Goal: Task Accomplishment & Management: Contribute content

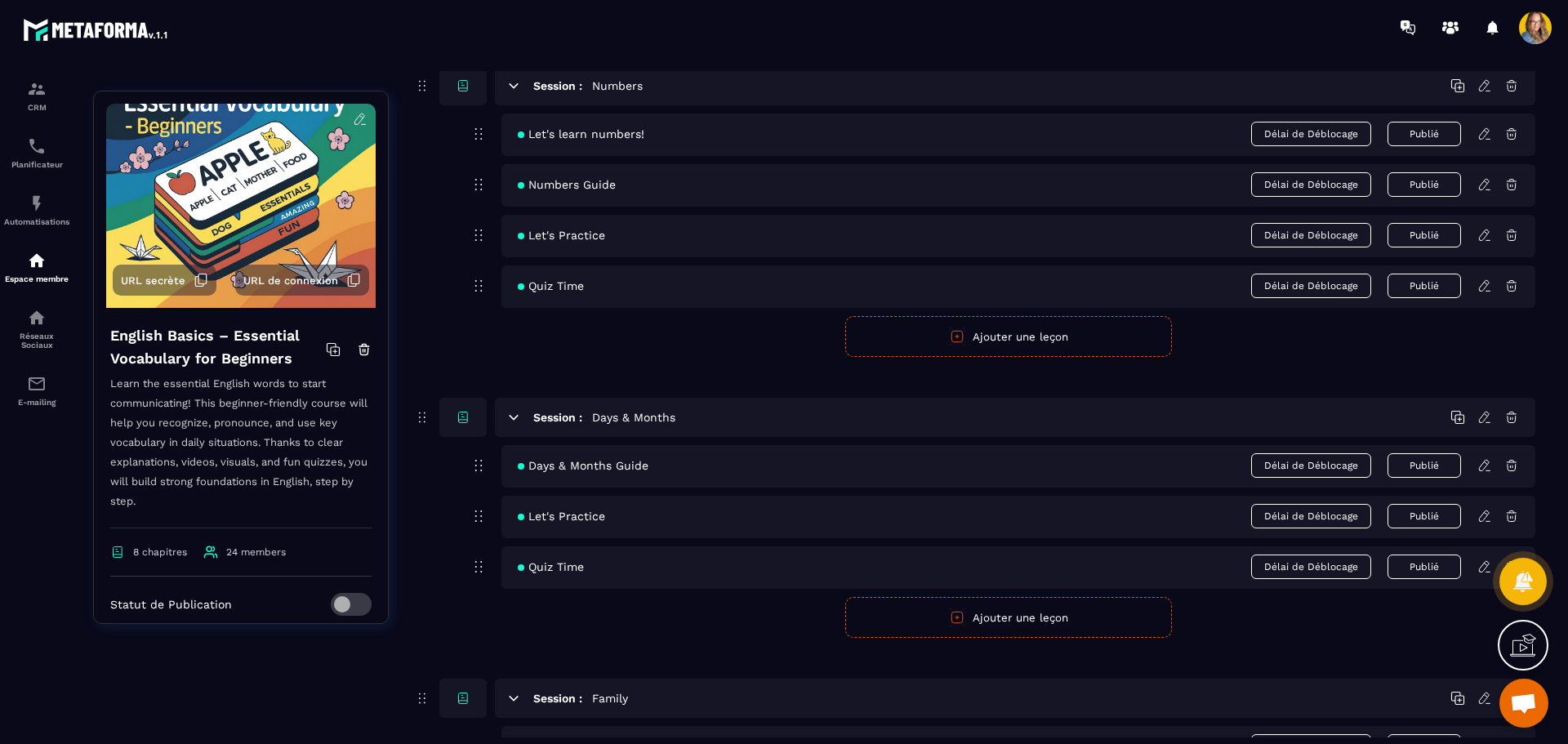
scroll to position [507, 0]
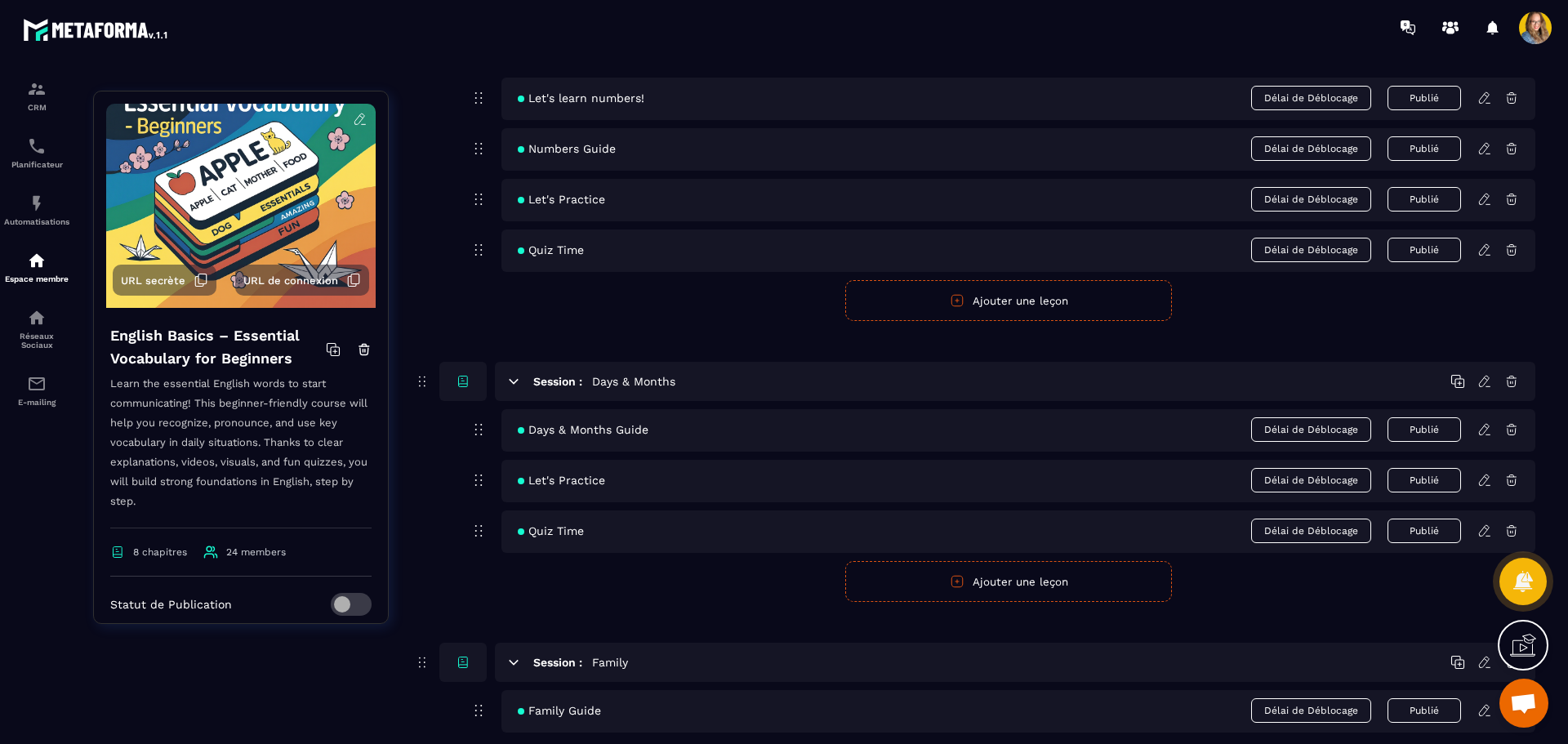
click at [446, 586] on div "Session : Days & Months Days & Months Guide Délai de Déblocage Publié Let's Pra…" at bounding box center [974, 482] width 1121 height 240
click at [988, 585] on button "Ajouter une leçon" at bounding box center [1009, 582] width 326 height 41
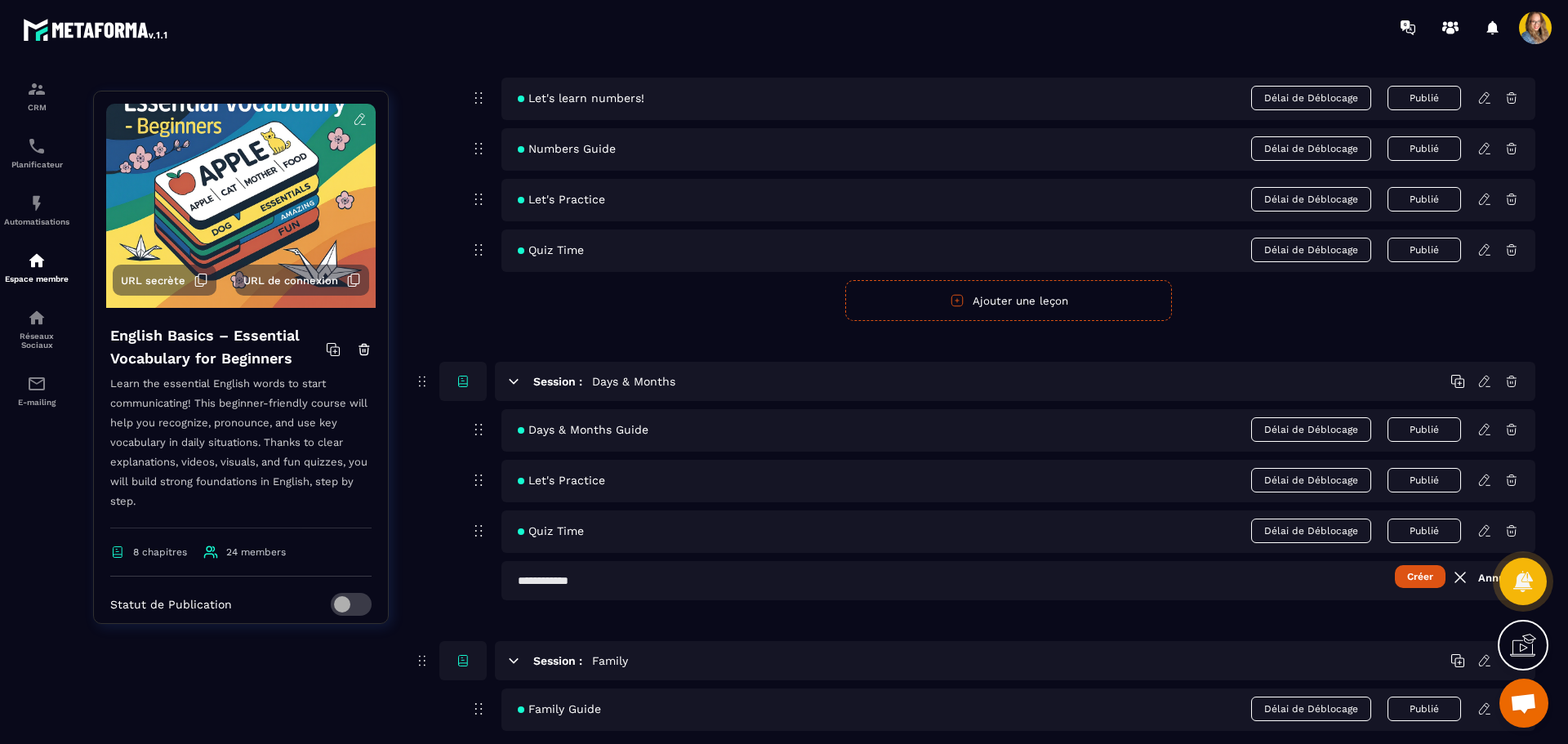
click at [909, 591] on input "text" at bounding box center [1018, 581] width 1033 height 39
type input "*"
type input "**********"
click at [1395, 565] on button "Créer" at bounding box center [1419, 576] width 50 height 23
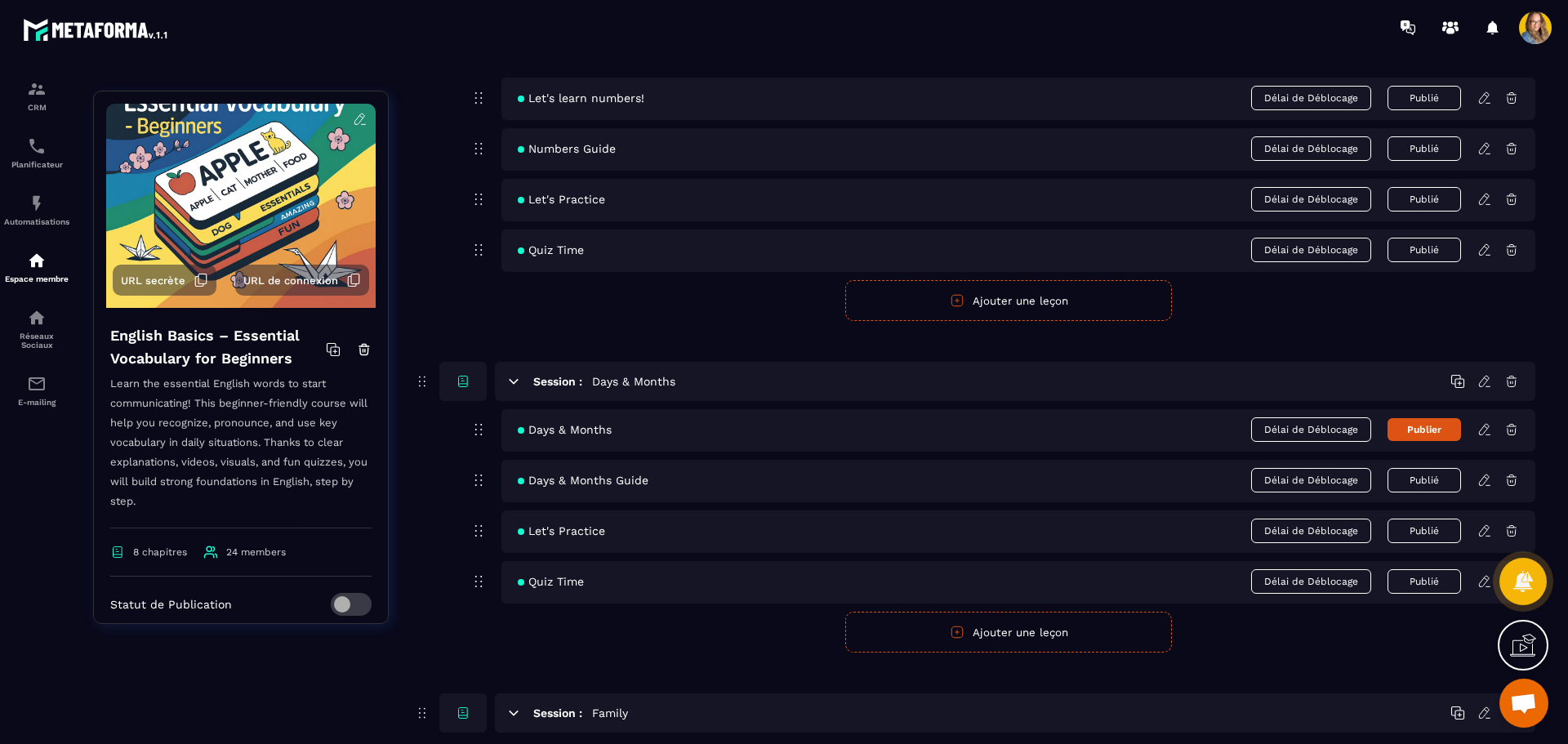
click at [1490, 428] on icon at bounding box center [1485, 429] width 15 height 15
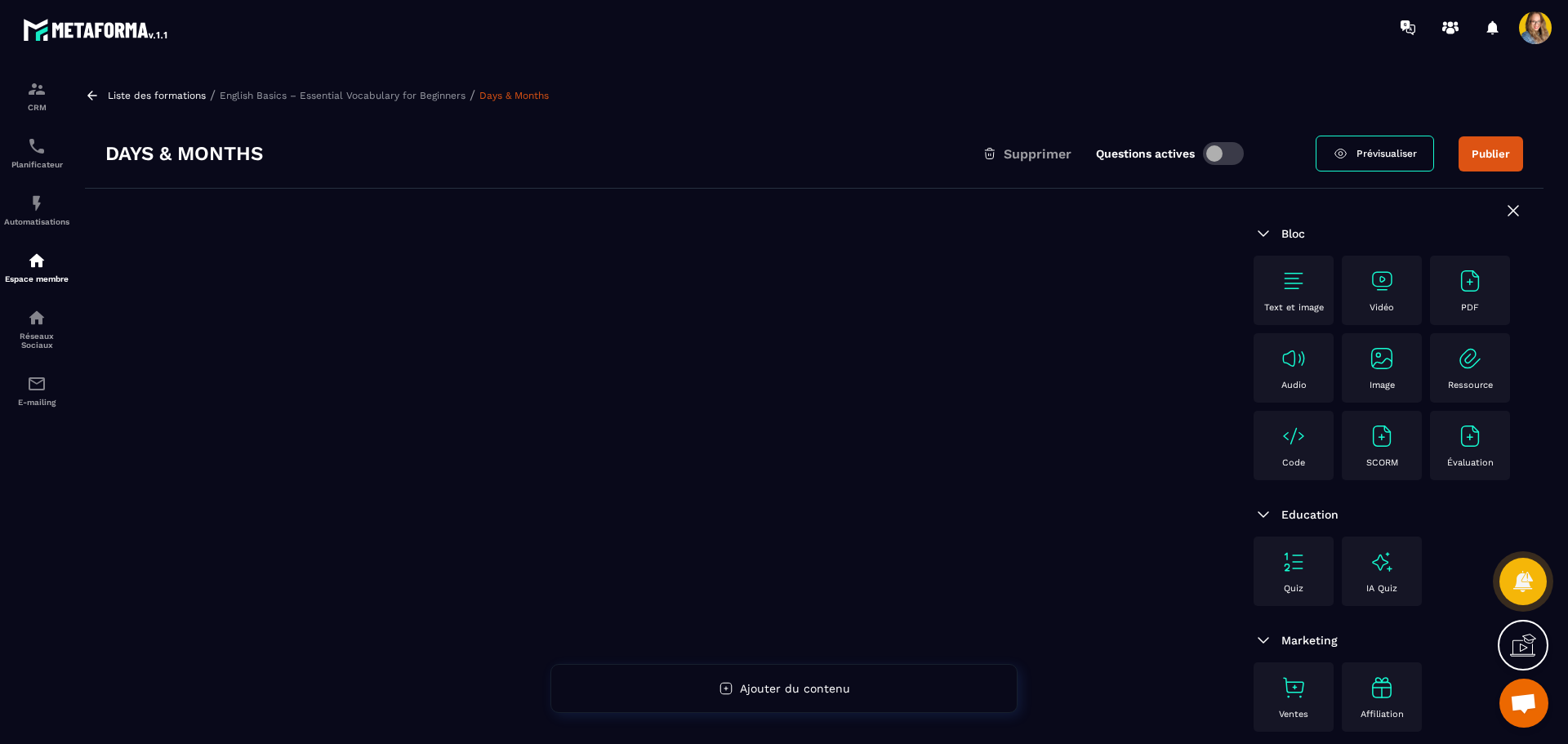
click at [1366, 293] on div "Vidéo" at bounding box center [1381, 290] width 63 height 45
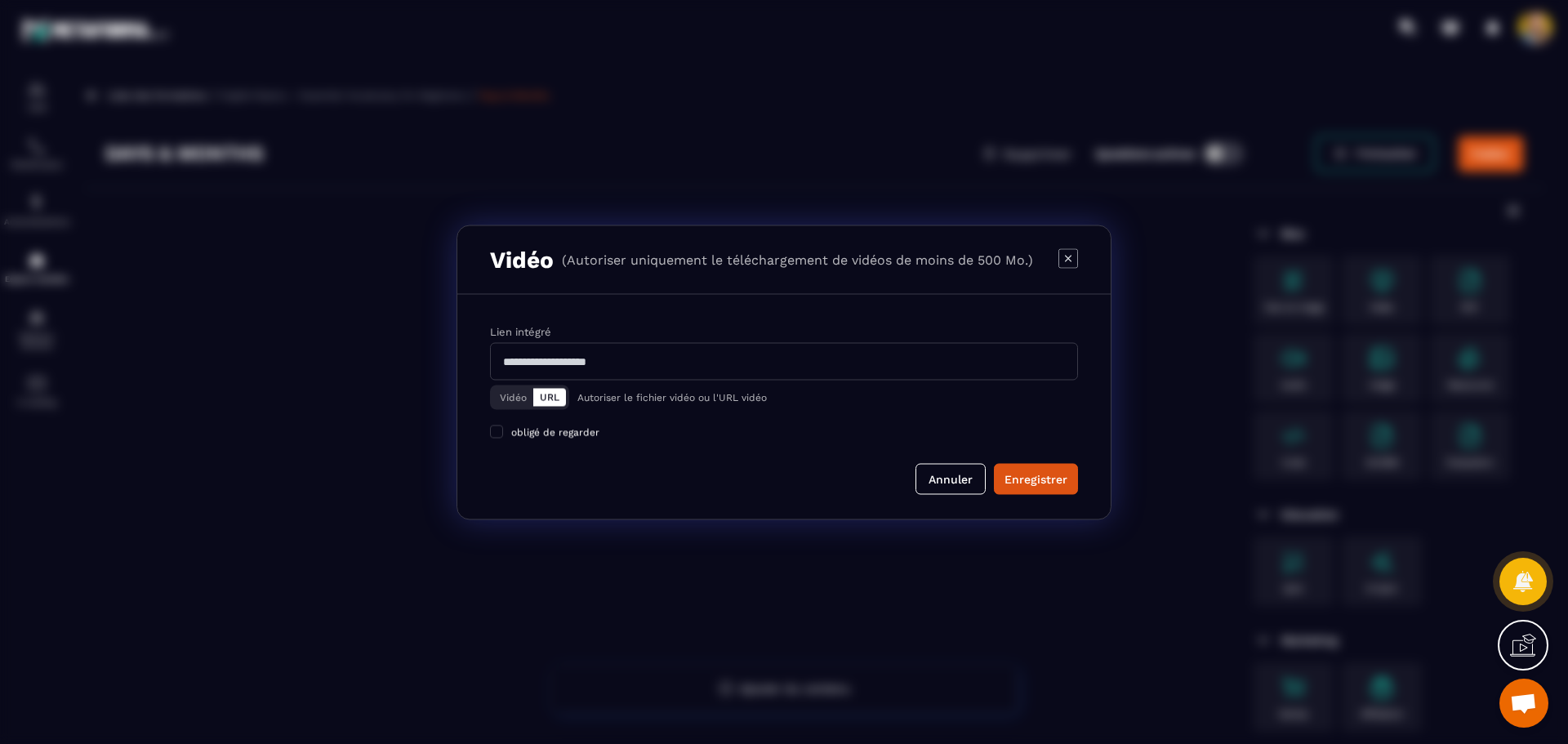
click at [500, 396] on button "Vidéo" at bounding box center [513, 397] width 40 height 18
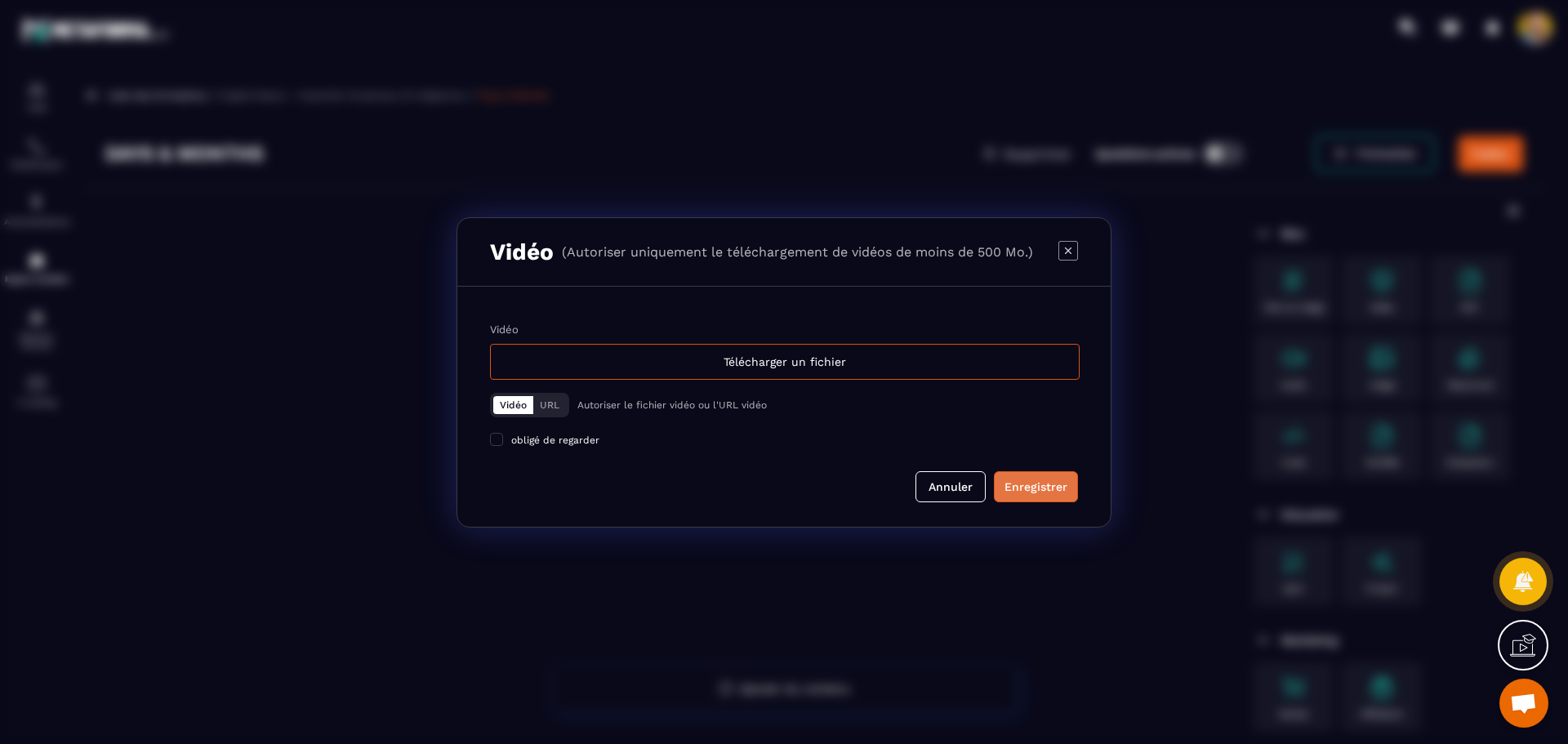
click at [1033, 486] on div "Enregistrer" at bounding box center [1035, 487] width 63 height 17
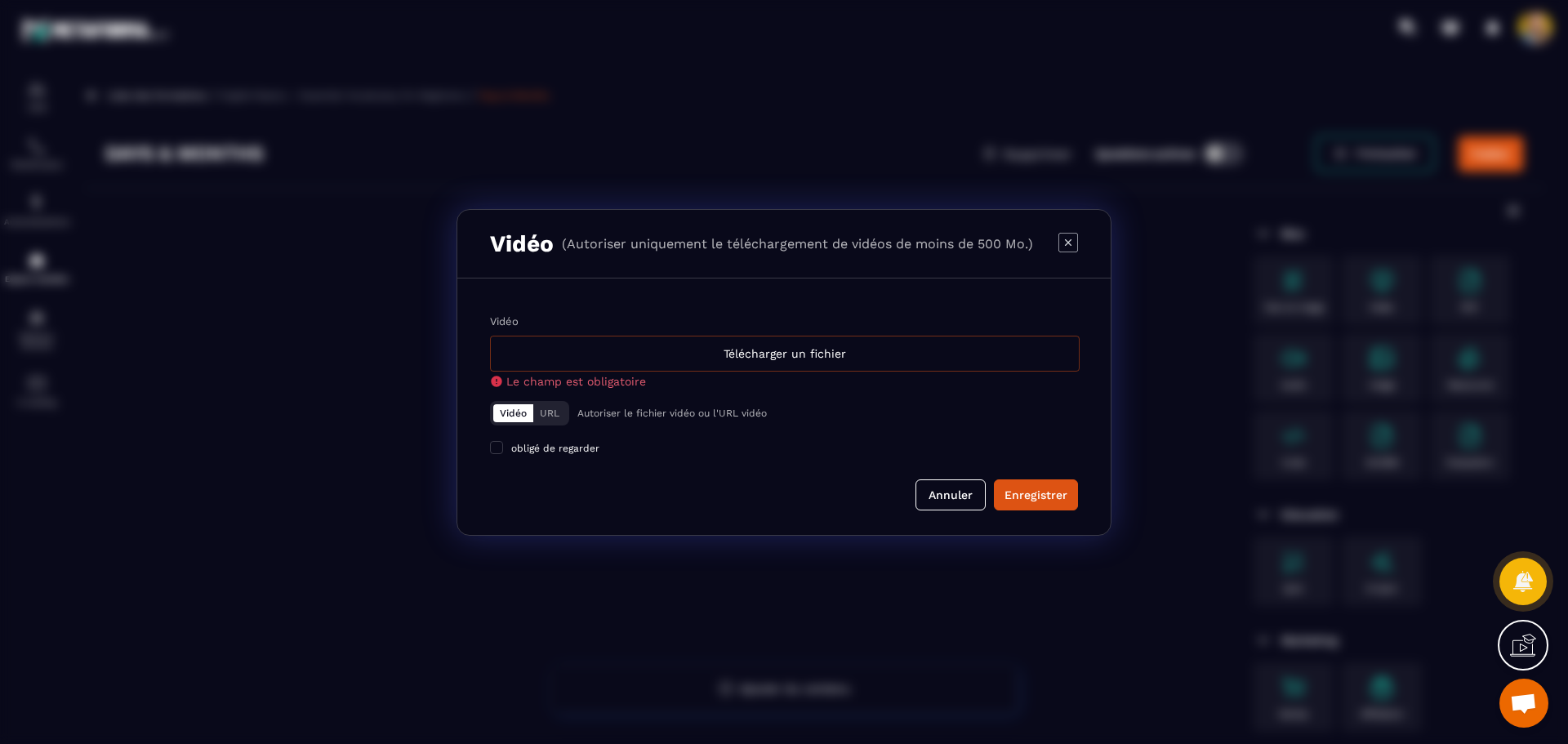
click at [646, 355] on div "Télécharger un fichier" at bounding box center [784, 353] width 590 height 36
click at [0, 0] on input "Vidéo Télécharger un fichier Le champ est obligatoire" at bounding box center [0, 0] width 0 height 0
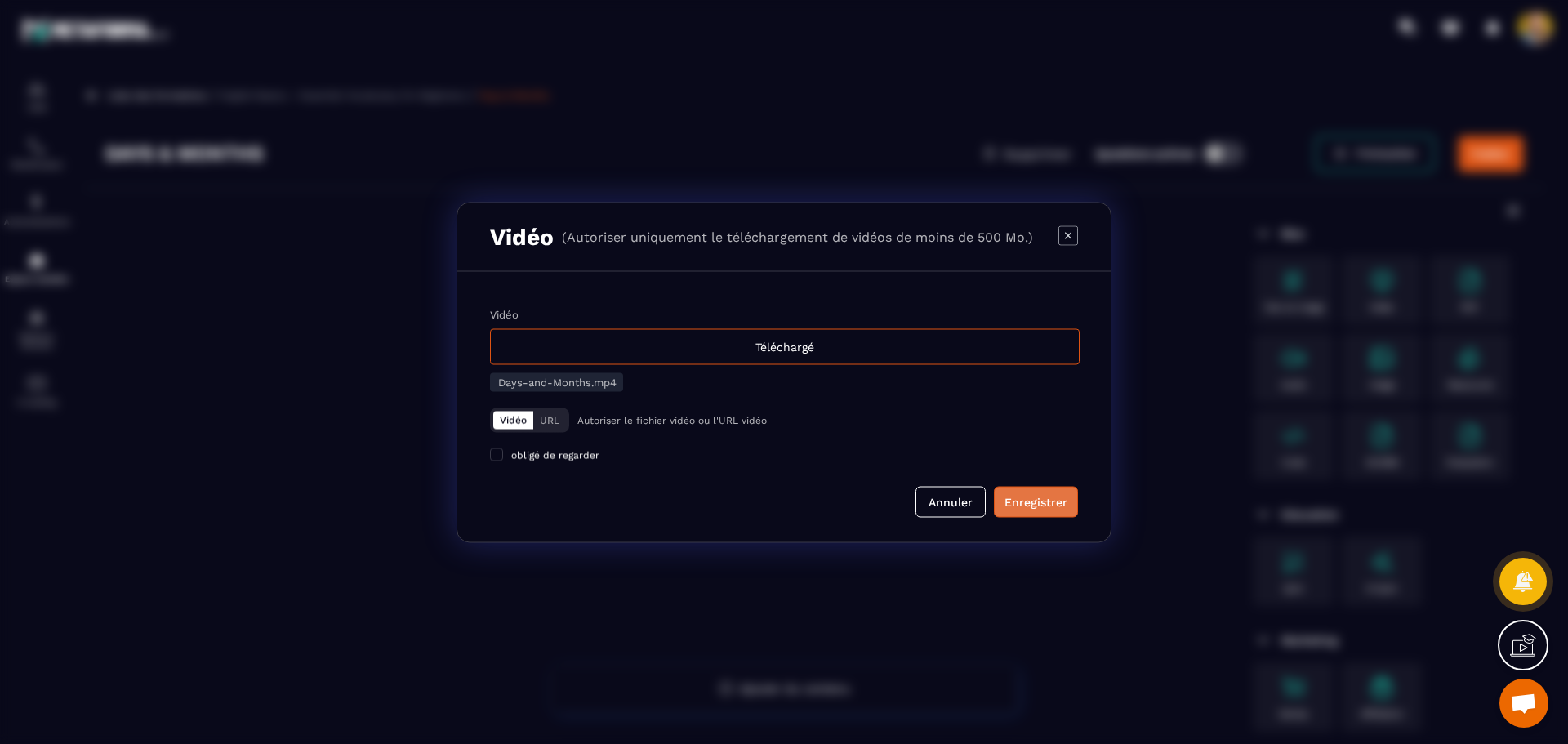
click at [1049, 501] on div "Enregistrer" at bounding box center [1035, 502] width 63 height 17
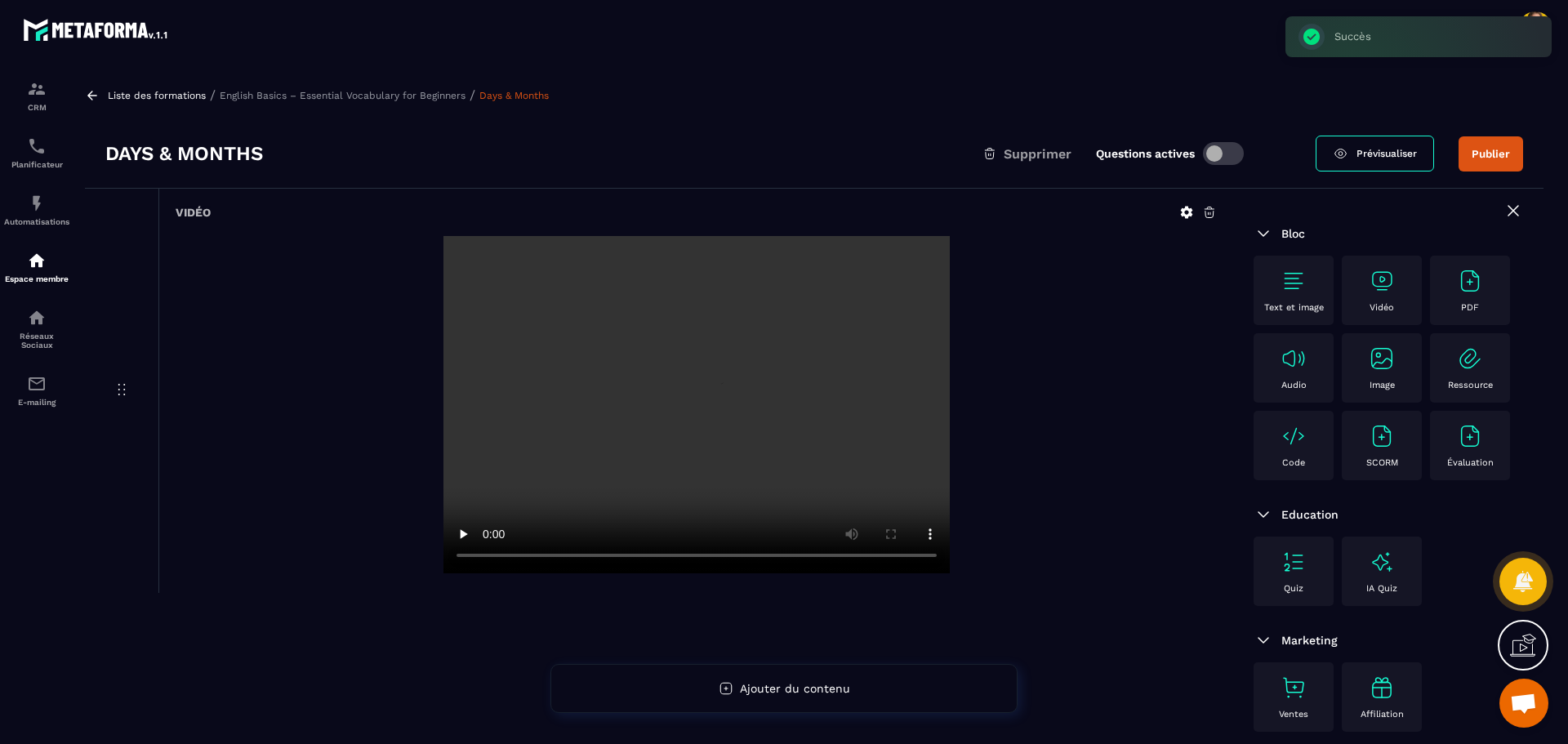
click at [337, 98] on p "English Basics – Essential Vocabulary for Beginners" at bounding box center [343, 95] width 246 height 11
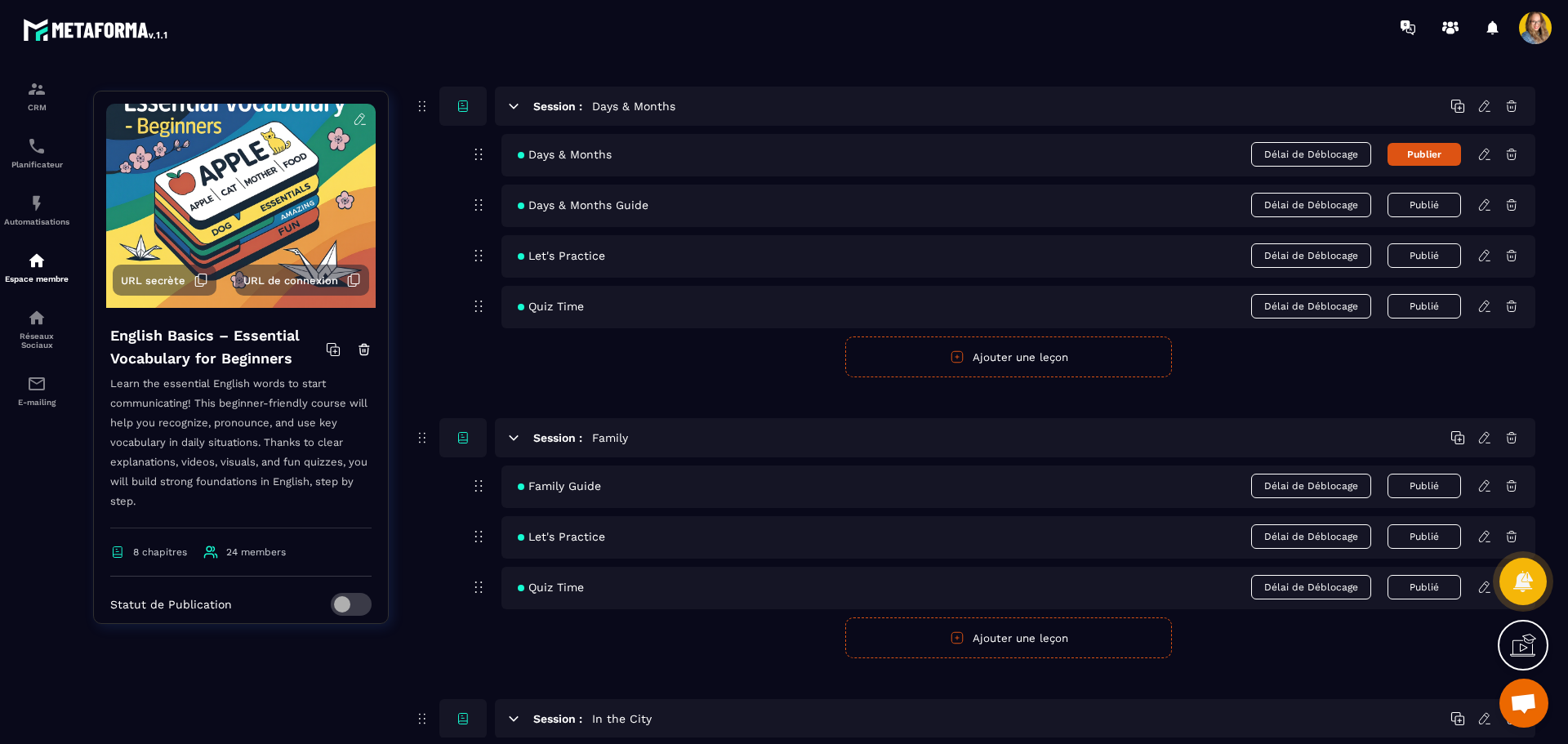
scroll to position [653, 0]
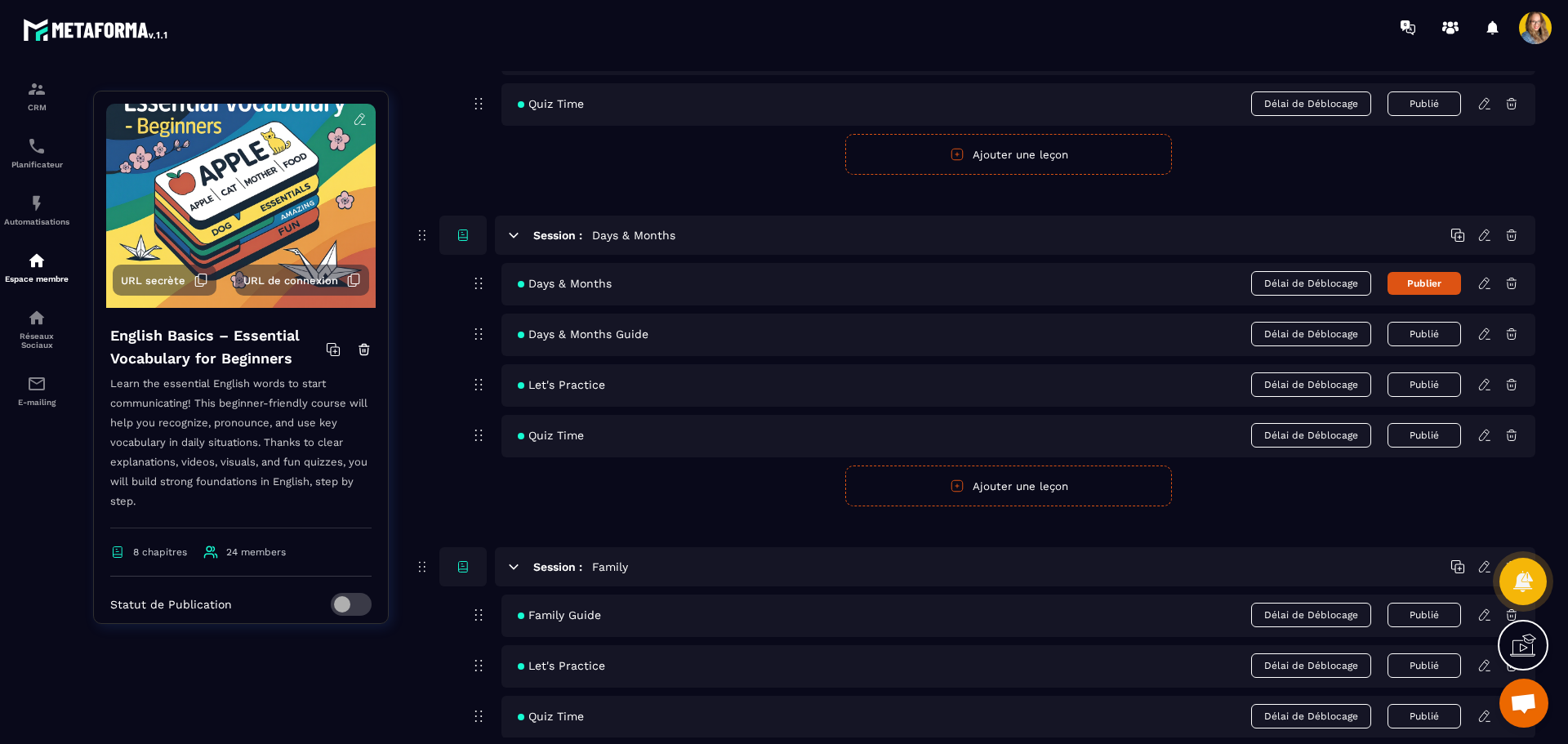
click at [1418, 283] on button "Publier" at bounding box center [1424, 283] width 73 height 23
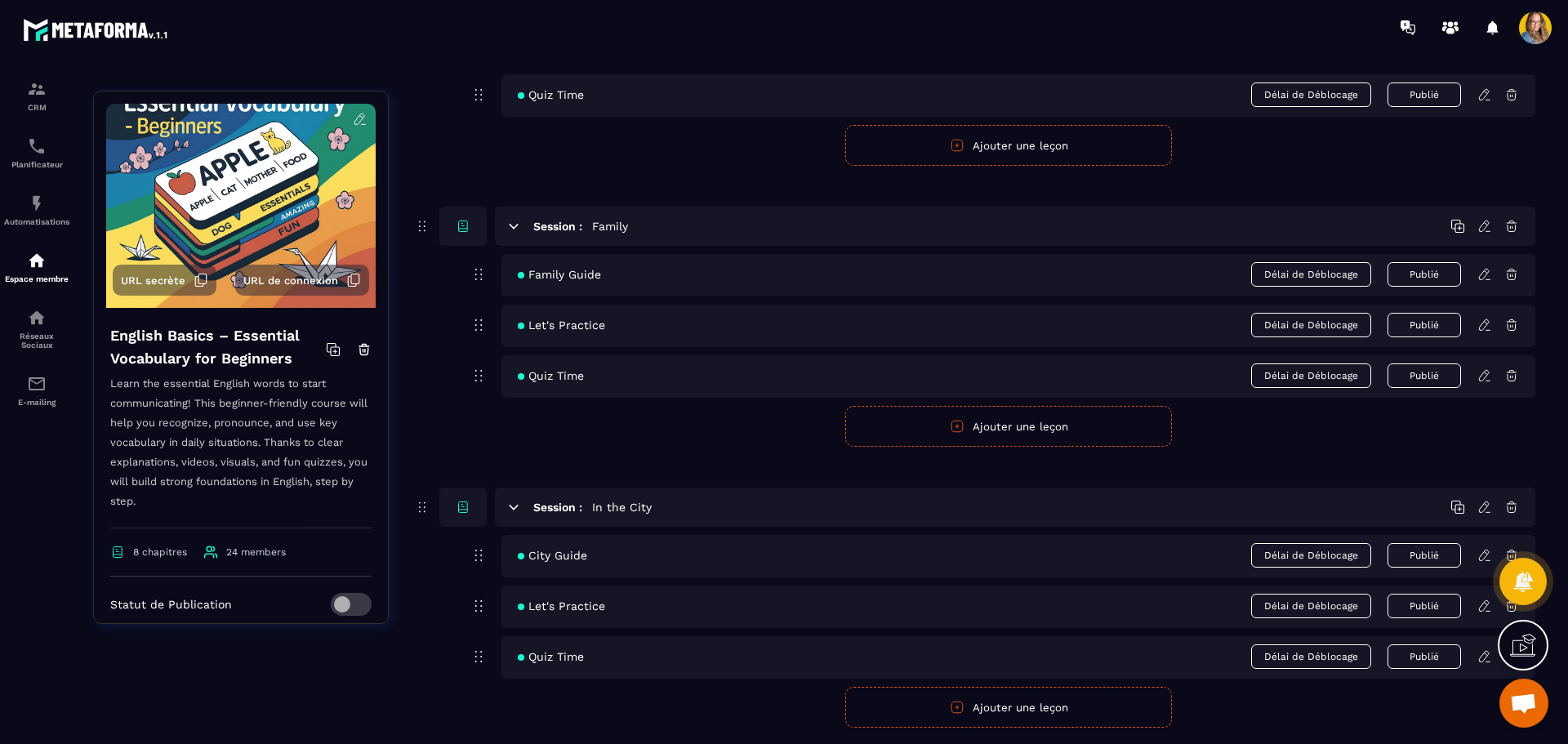
scroll to position [981, 0]
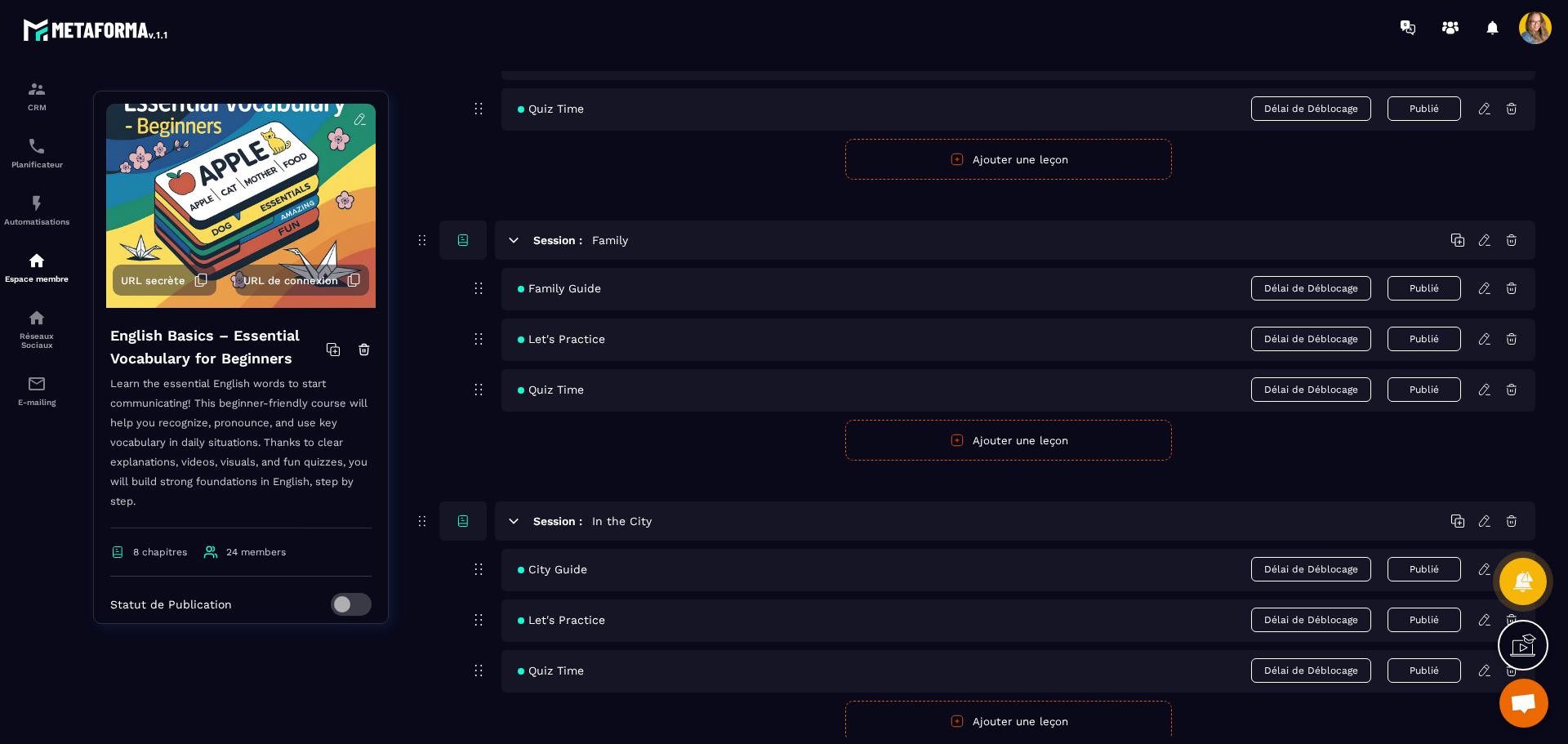
click at [447, 419] on div "Session : Family Family Guide Délai de Déblocage Publié Let's Practice Délai de…" at bounding box center [974, 340] width 1121 height 240
click at [932, 441] on button "Ajouter une leçon" at bounding box center [1009, 440] width 326 height 41
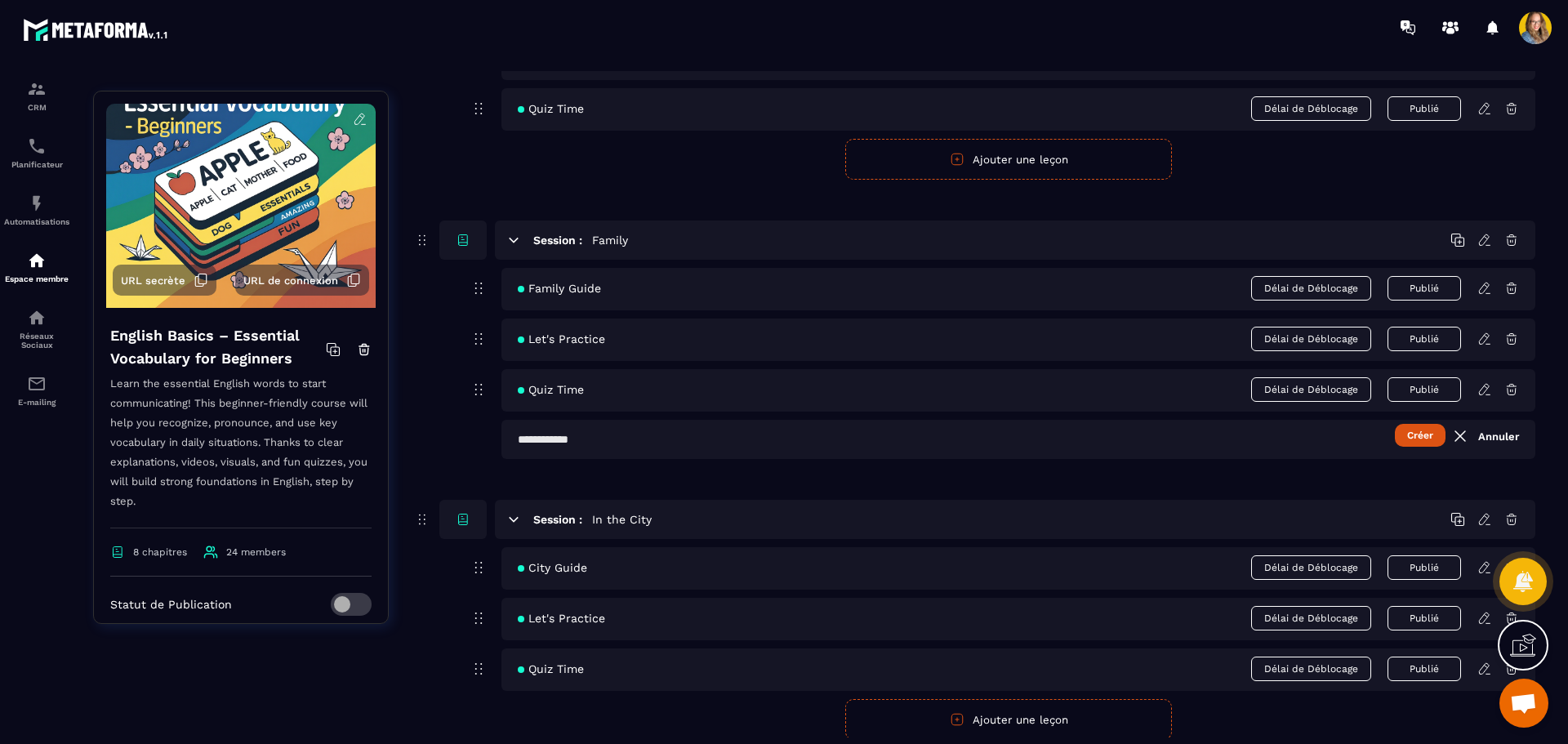
click at [913, 450] on input "text" at bounding box center [1018, 439] width 1033 height 39
type input "*"
type input "******"
click at [1395, 424] on button "Créer" at bounding box center [1419, 435] width 50 height 23
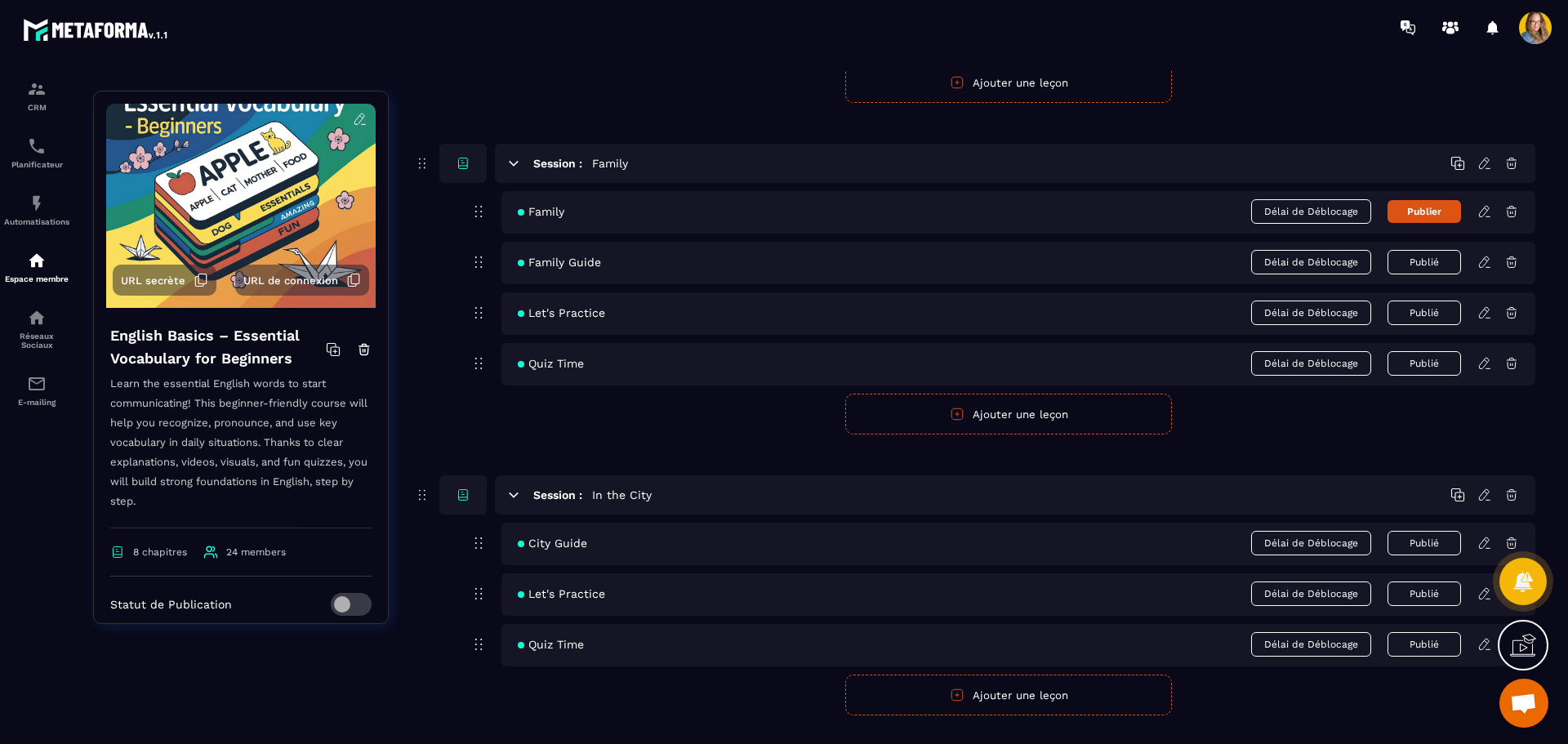
scroll to position [1062, 0]
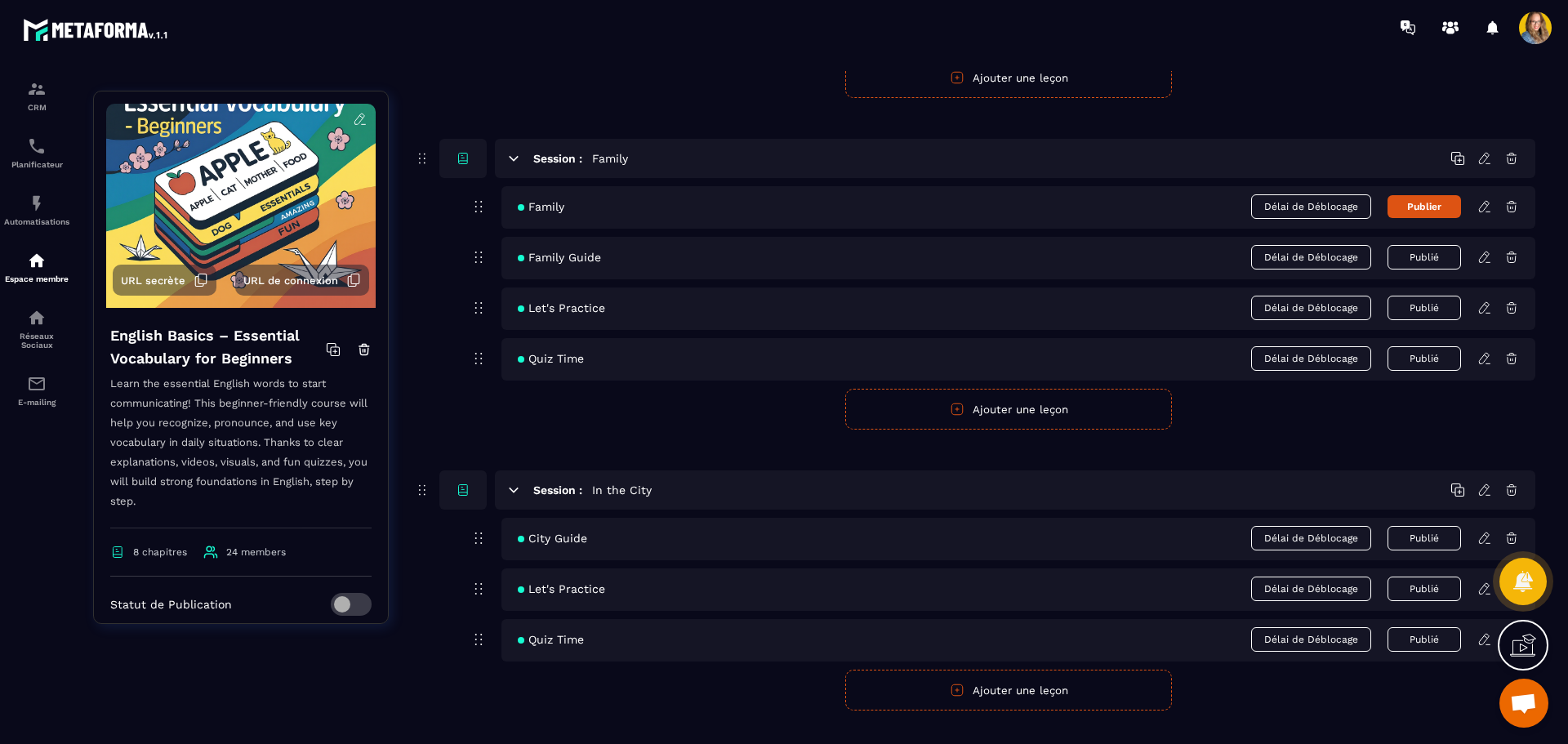
click at [1487, 209] on icon at bounding box center [1485, 206] width 15 height 15
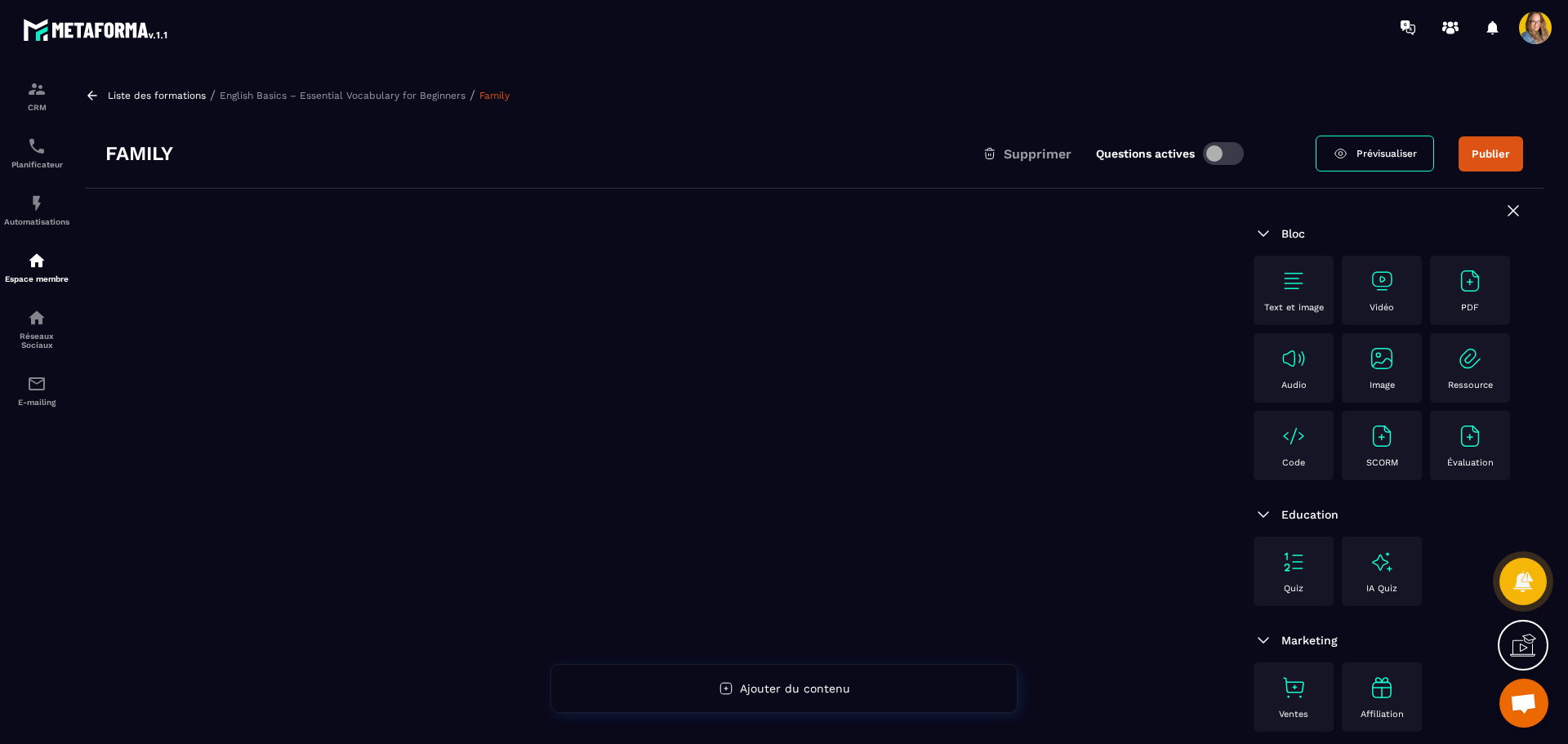
click at [1370, 287] on img at bounding box center [1381, 281] width 26 height 26
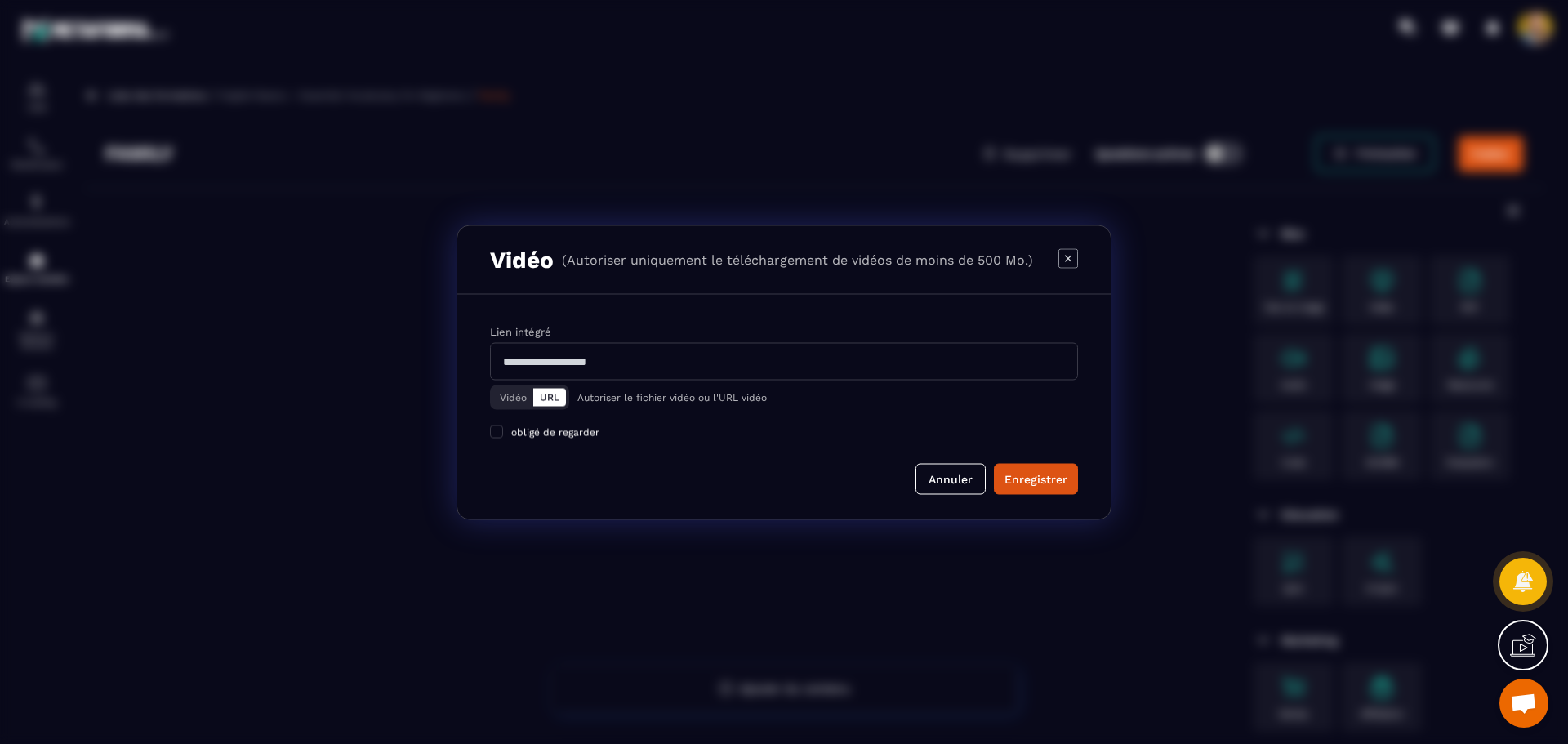
click at [517, 392] on button "Vidéo" at bounding box center [513, 397] width 40 height 18
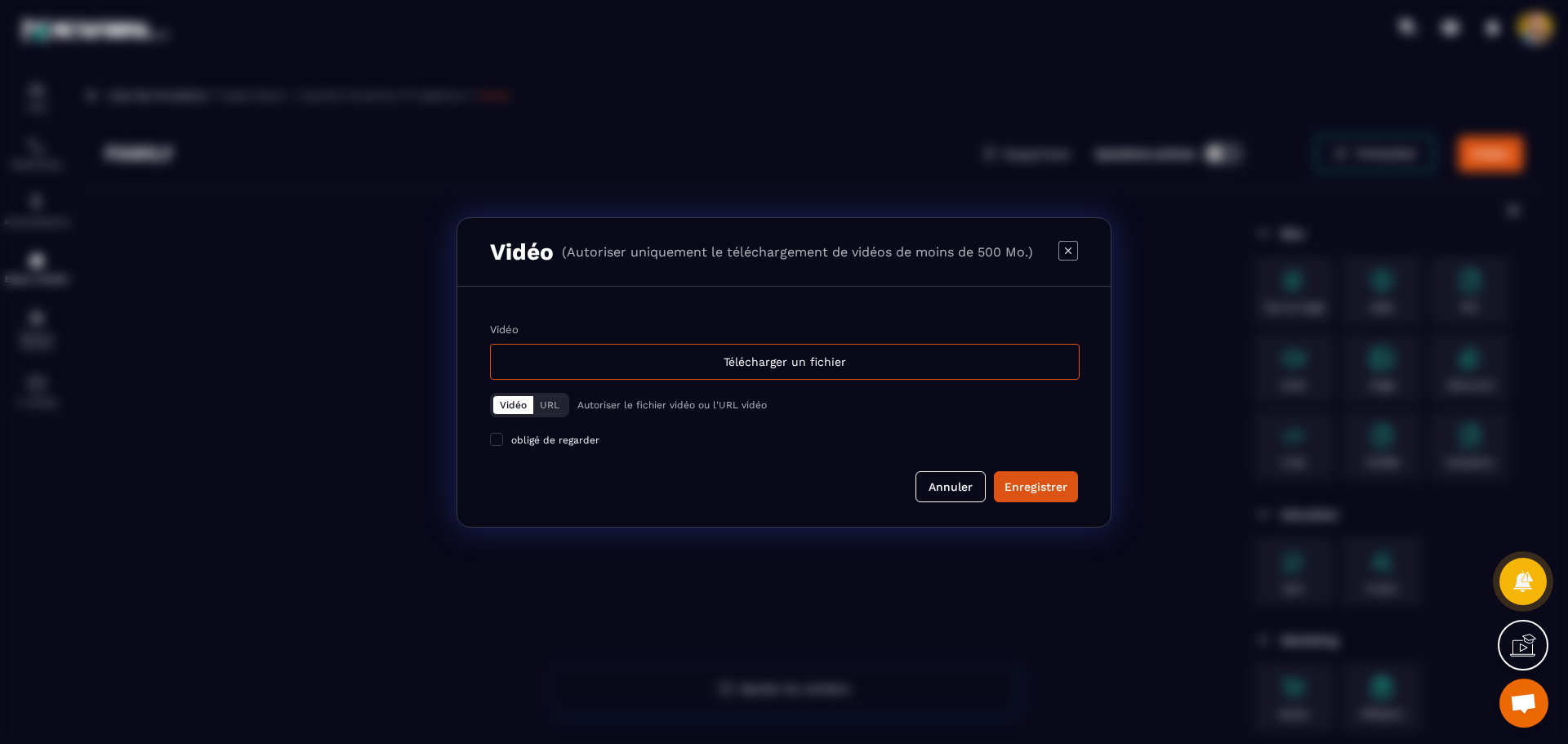
click at [503, 399] on button "Vidéo" at bounding box center [513, 405] width 40 height 18
click at [621, 349] on div "Télécharger un fichier" at bounding box center [784, 361] width 590 height 36
click at [0, 0] on input "Vidéo Télécharger un fichier" at bounding box center [0, 0] width 0 height 0
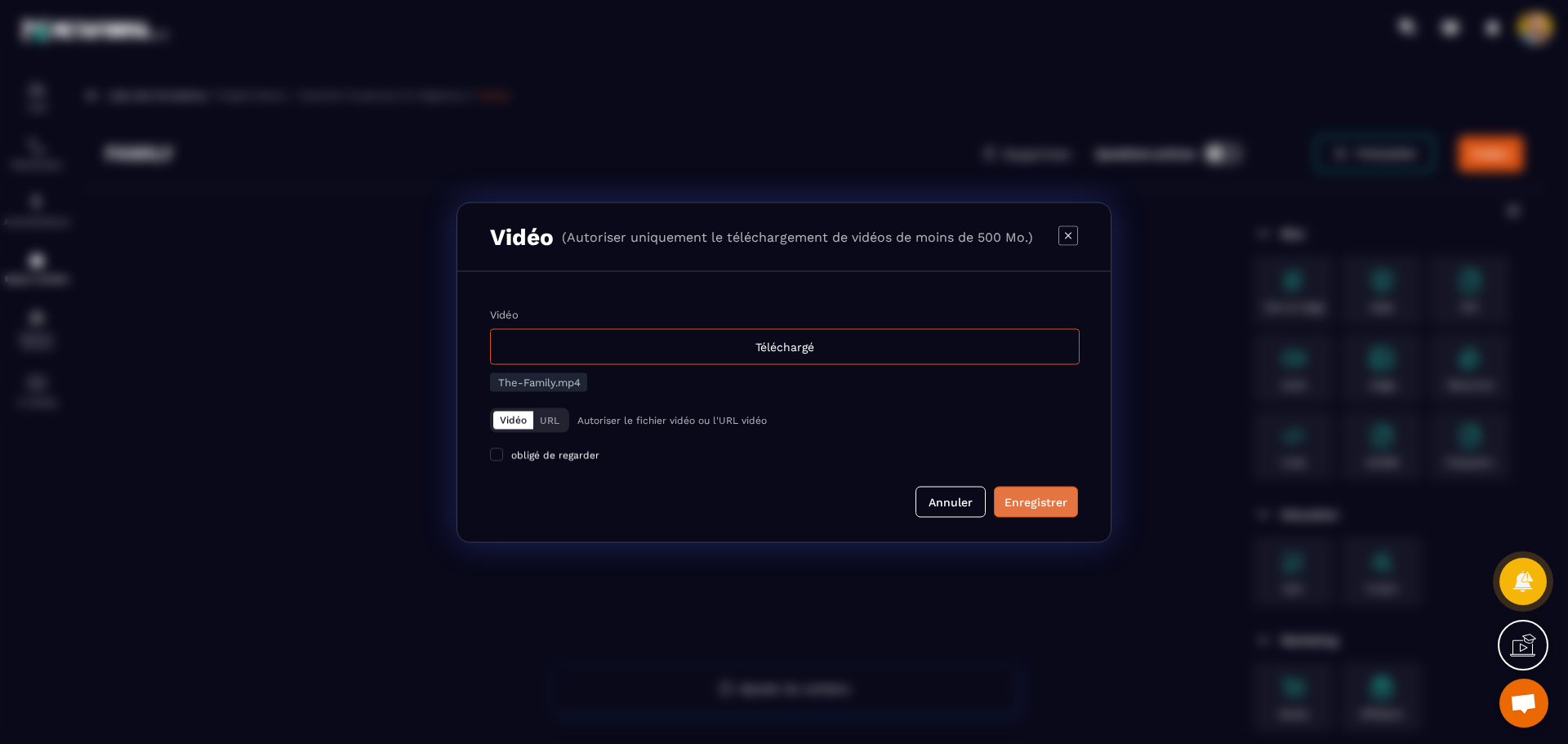
click at [1034, 503] on div "Enregistrer" at bounding box center [1035, 502] width 63 height 17
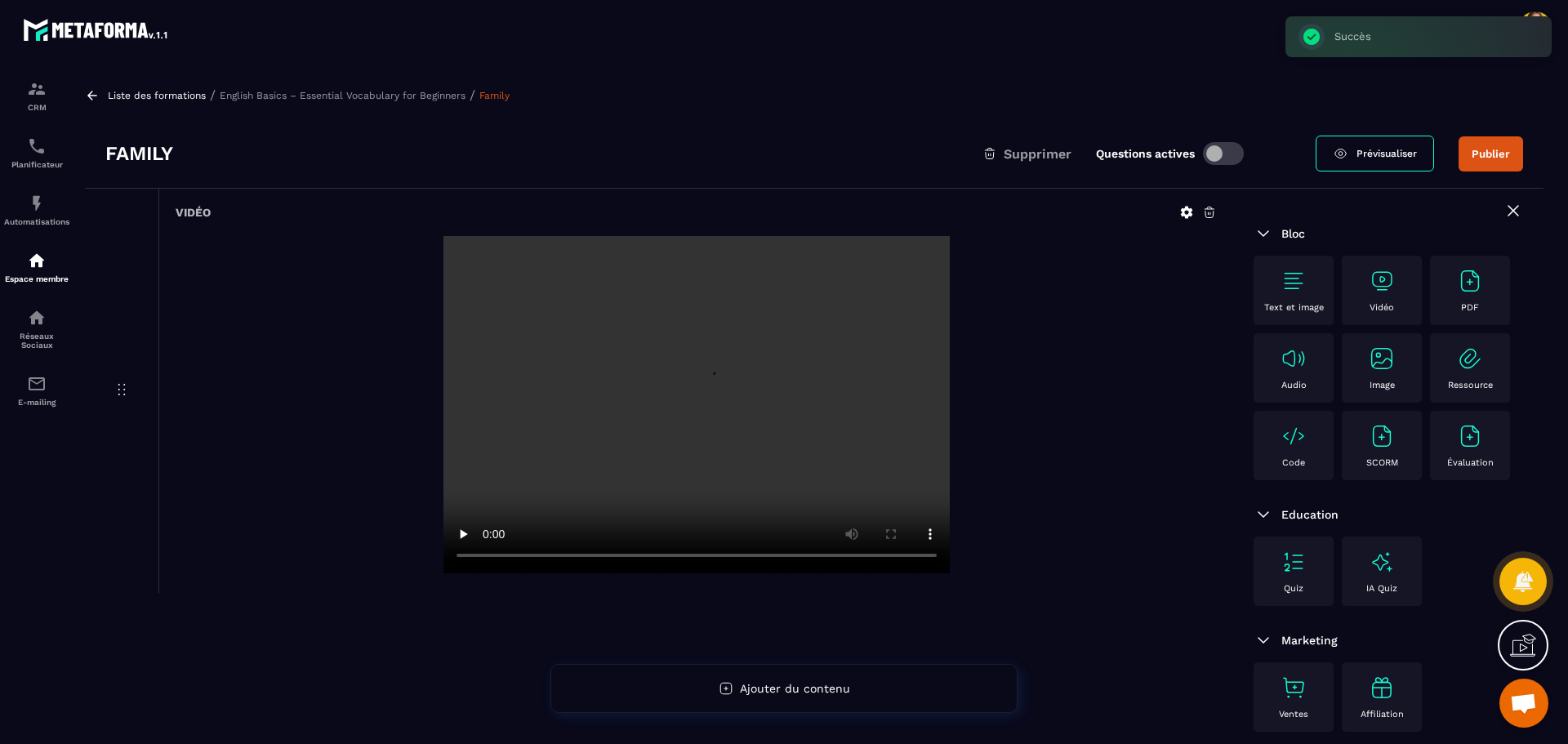
click at [314, 94] on p "English Basics – Essential Vocabulary for Beginners" at bounding box center [343, 95] width 246 height 11
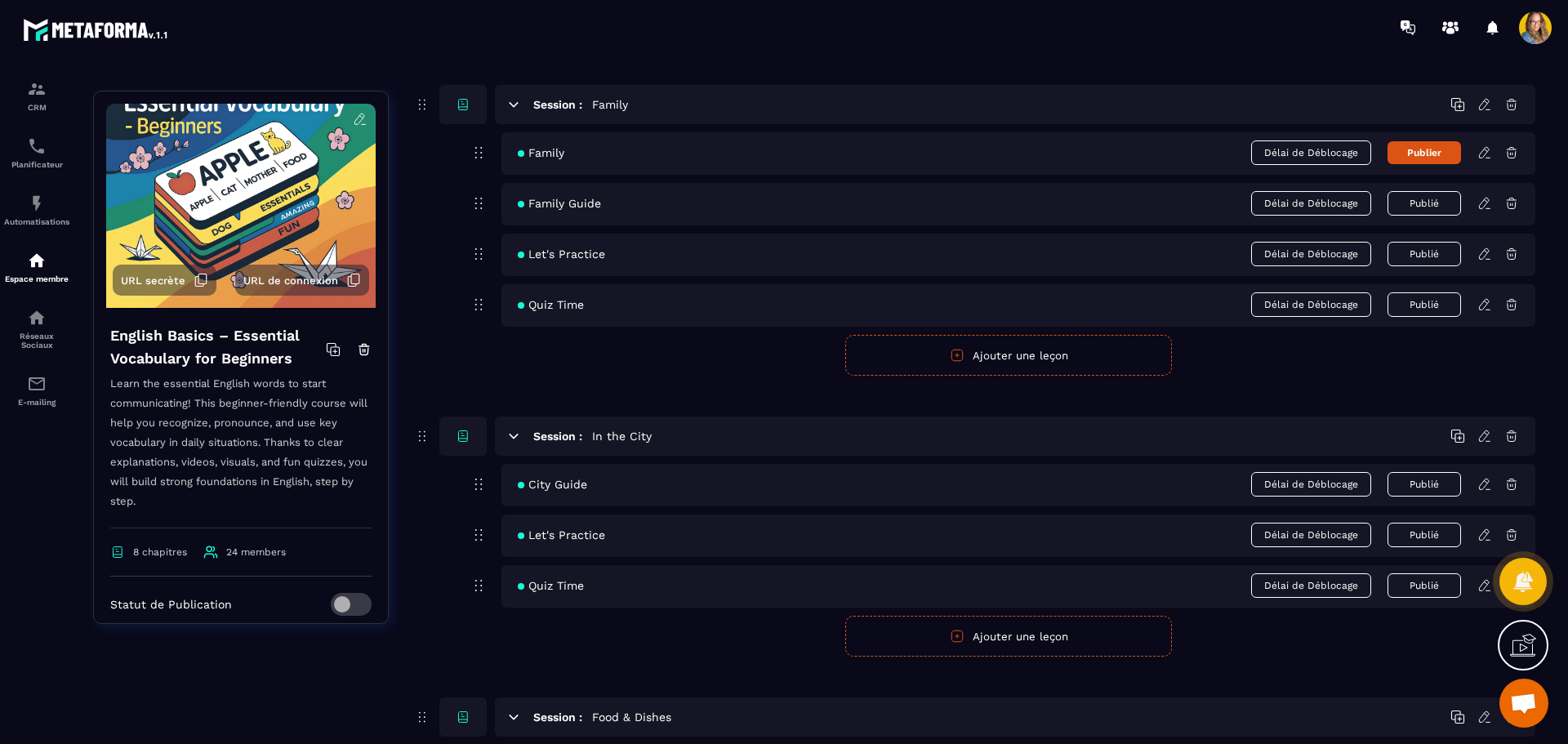
scroll to position [1144, 0]
